Goal: Find specific page/section: Find specific page/section

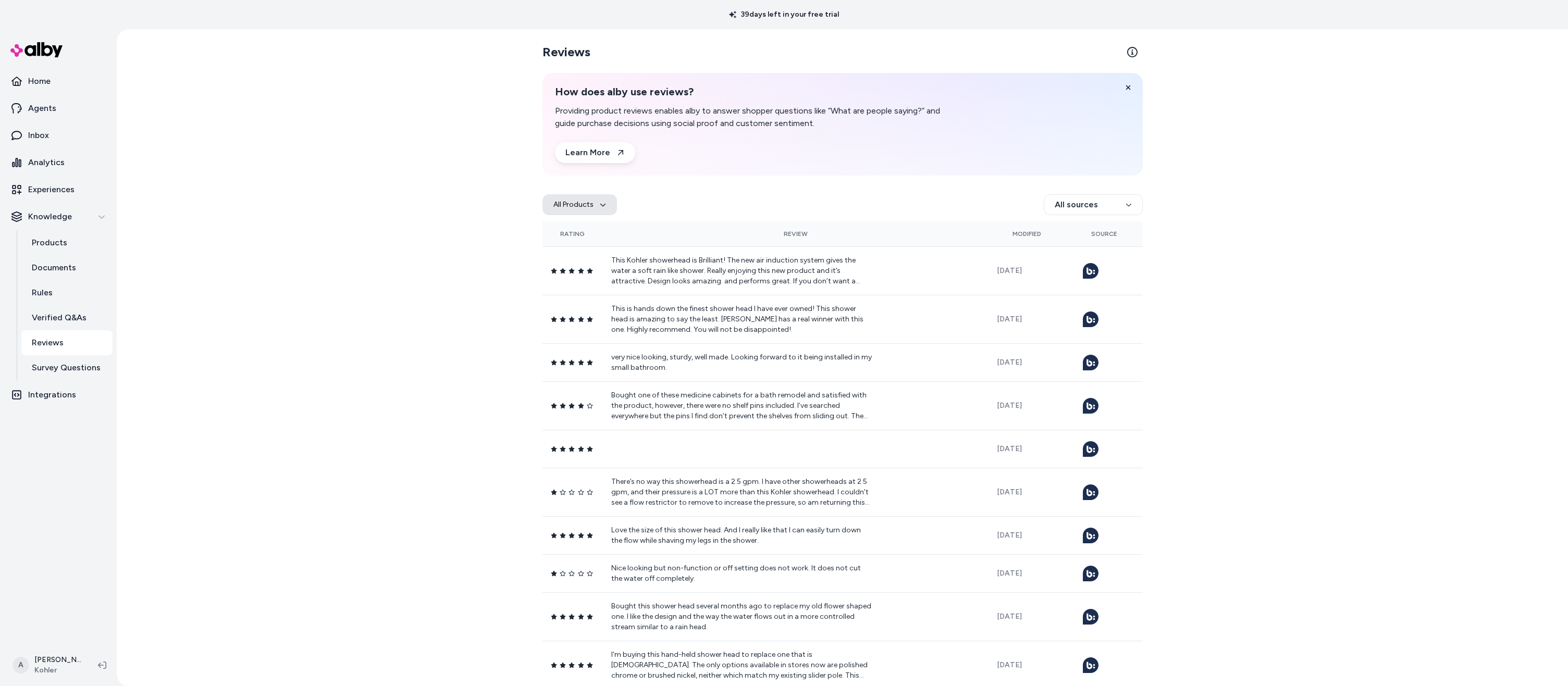
click at [587, 201] on button "All Products" at bounding box center [580, 205] width 75 height 21
click at [707, 201] on div "All Products All sources" at bounding box center [842, 205] width 600 height 34
click at [1065, 210] on html "39 days left in your free trial Home Agents Inbox Analytics Experiences Knowled…" at bounding box center [784, 343] width 1568 height 686
click at [1084, 232] on div "Bazaarvoice" at bounding box center [1093, 231] width 91 height 21
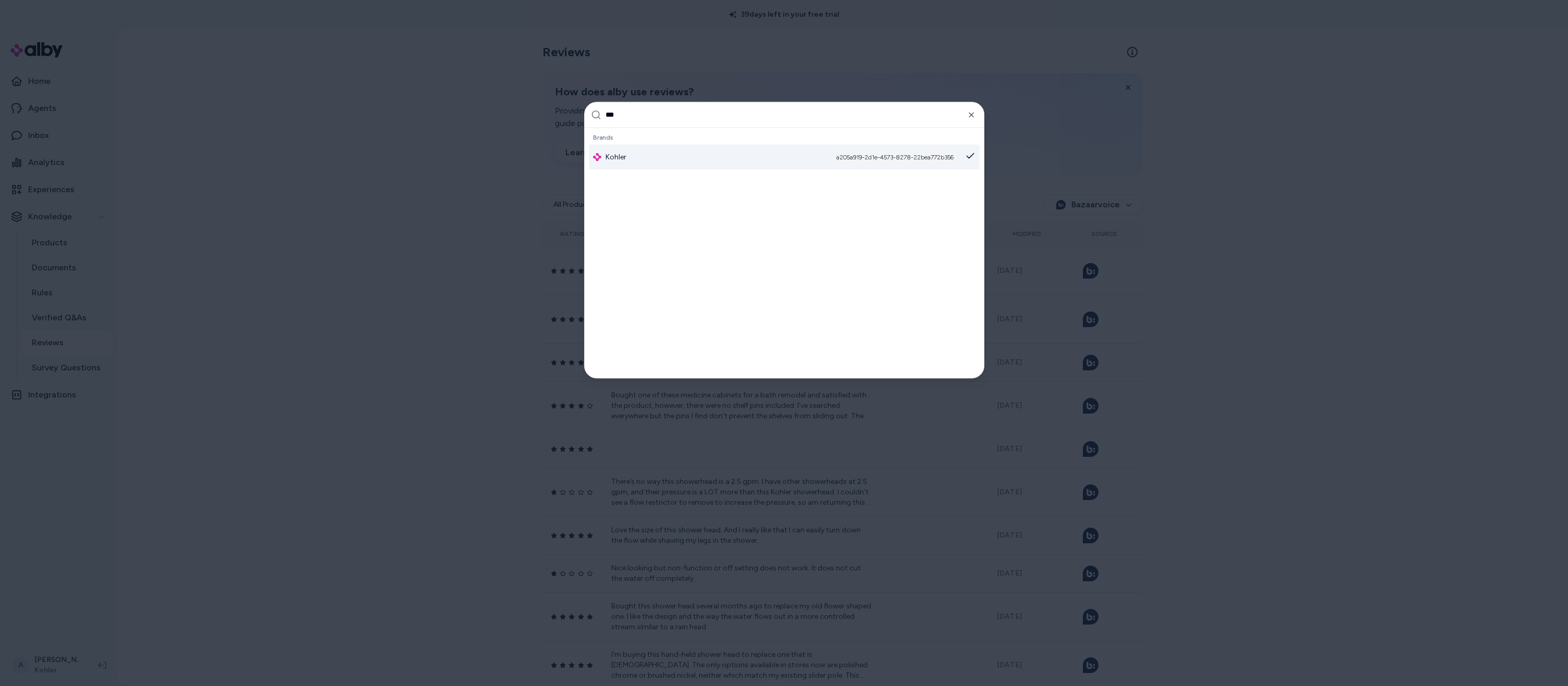
type input "***"
click at [731, 159] on div "Kohler a205a919-2d1e-4573-8278-22bea772b356" at bounding box center [784, 156] width 391 height 25
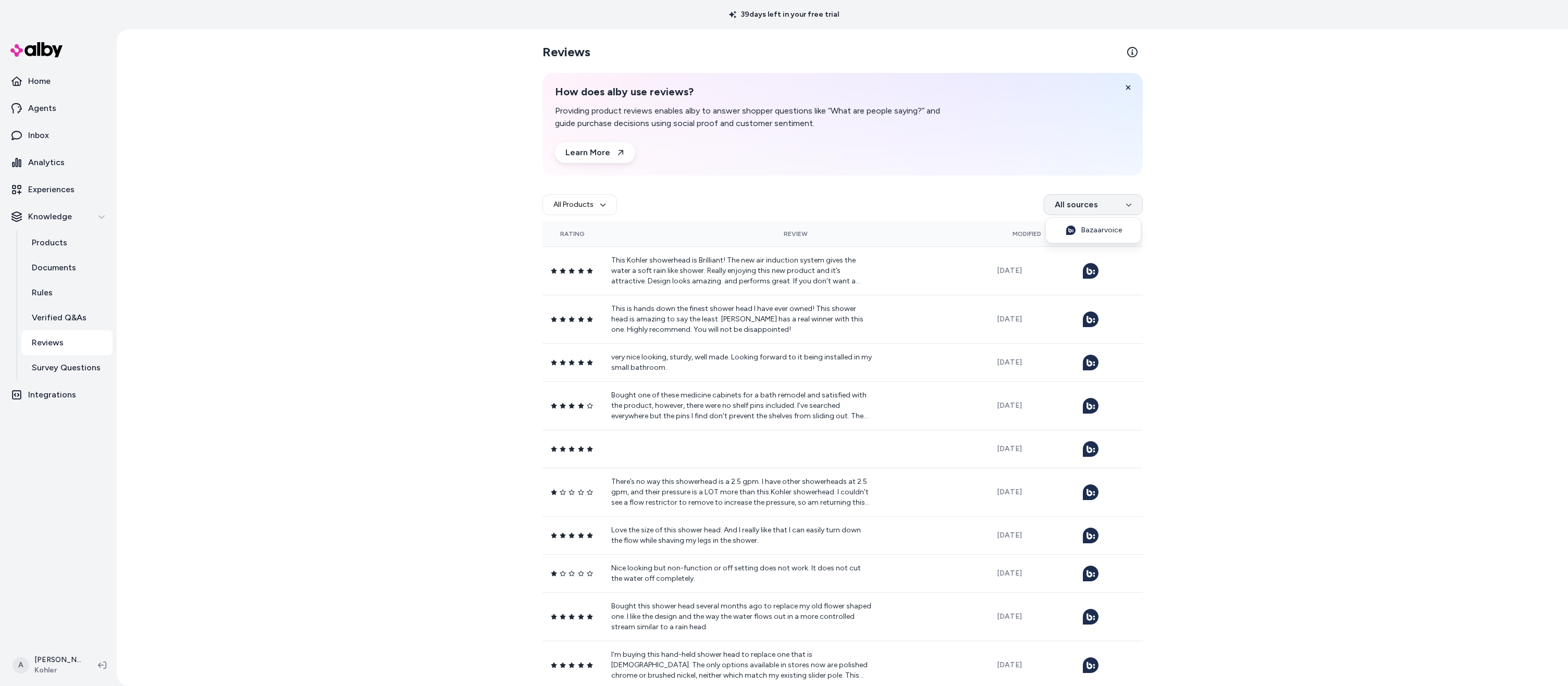
click at [1088, 207] on html "39 days left in your free trial Home Agents Inbox Analytics Experiences Knowled…" at bounding box center [784, 343] width 1568 height 686
click at [1094, 225] on div "Bazaarvoice" at bounding box center [1093, 231] width 91 height 21
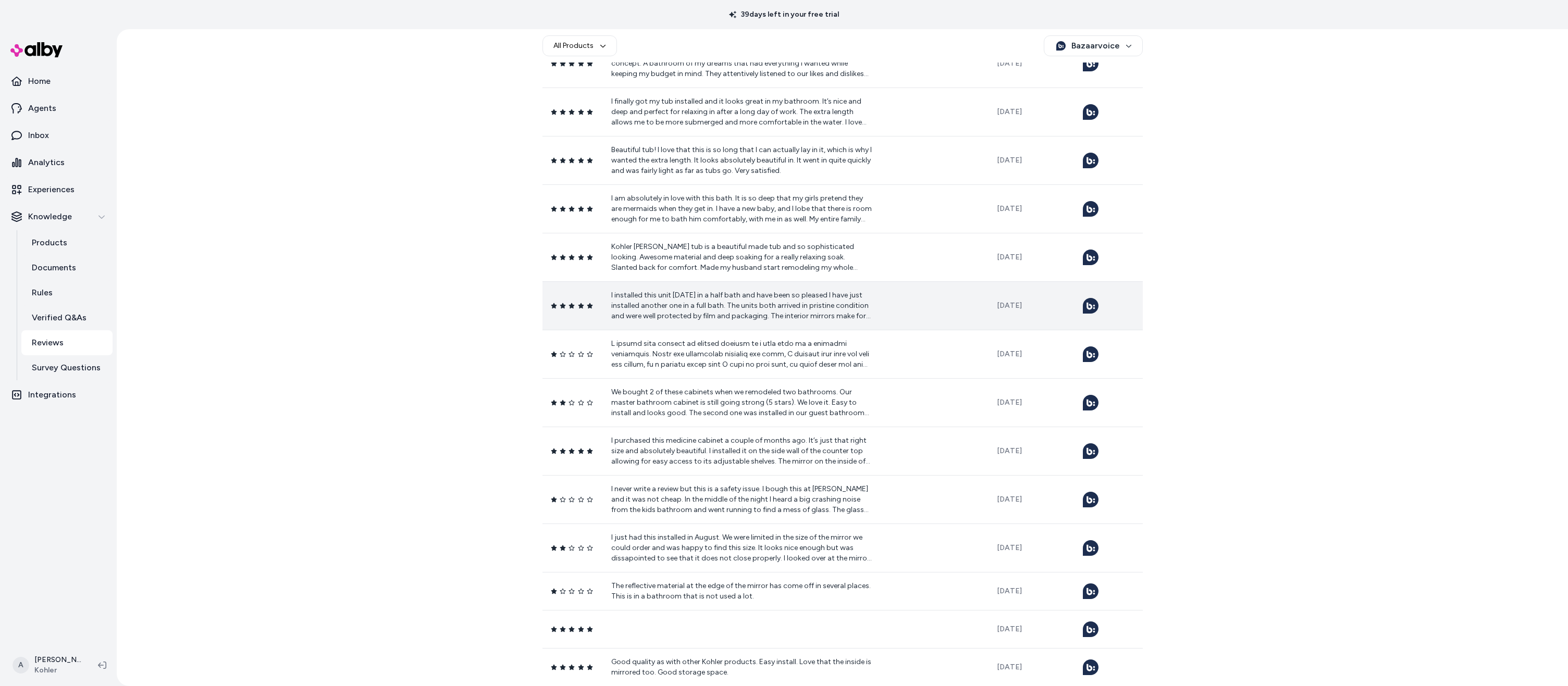
scroll to position [3586, 0]
